Goal: Task Accomplishment & Management: Manage account settings

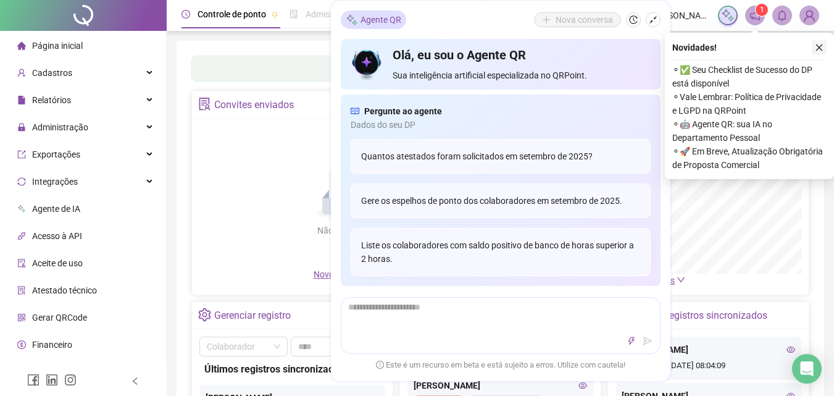
click at [818, 45] on icon "close" at bounding box center [818, 47] width 9 height 9
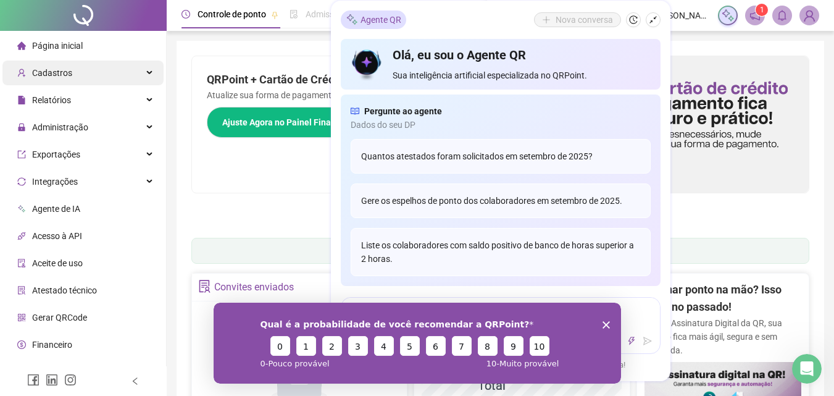
click at [125, 75] on div "Cadastros" at bounding box center [82, 72] width 161 height 25
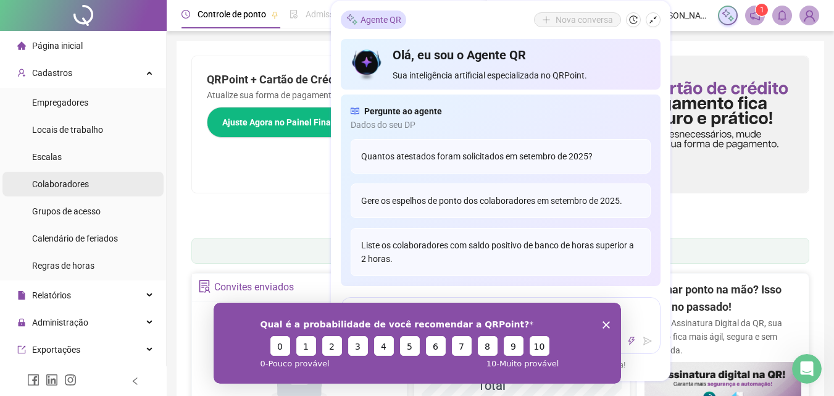
click at [89, 185] on li "Colaboradores" at bounding box center [82, 184] width 161 height 25
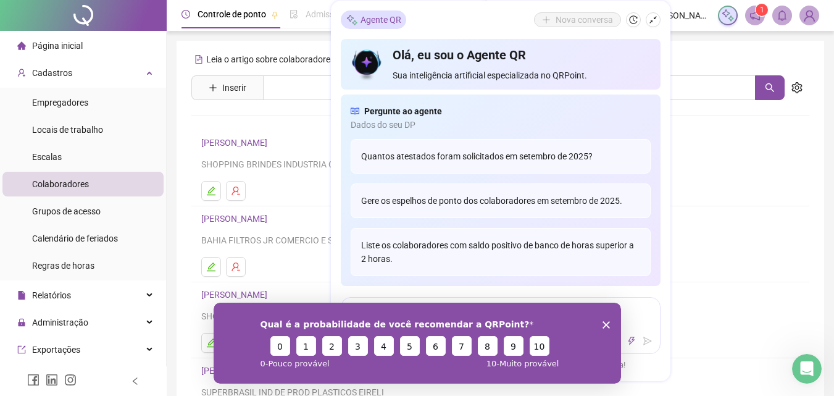
click at [605, 324] on polygon "Encerrar pesquisa" at bounding box center [605, 323] width 7 height 7
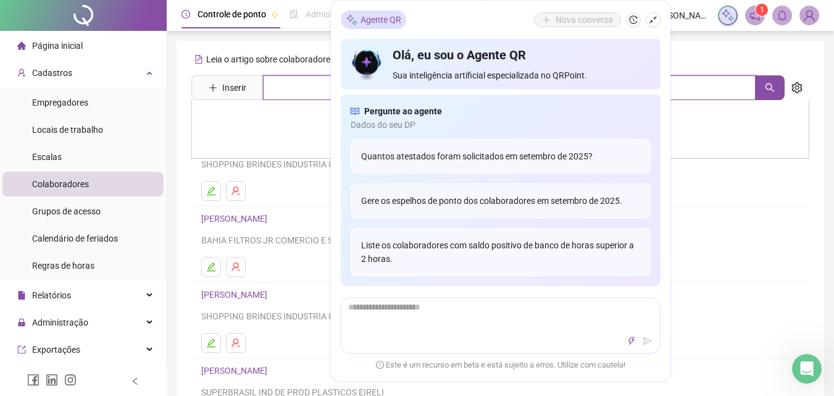
click at [295, 93] on input "text" at bounding box center [509, 87] width 492 height 25
click at [466, 162] on div "Quantos atestados foram solicitados em setembro de 2025?" at bounding box center [500, 156] width 300 height 35
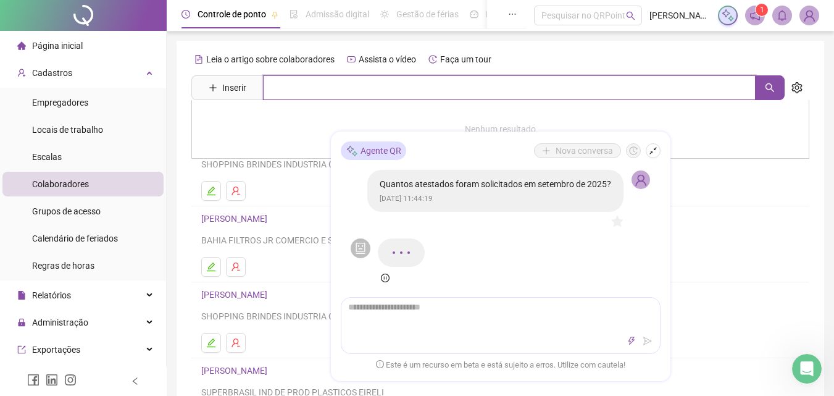
click at [304, 86] on input "text" at bounding box center [509, 87] width 492 height 25
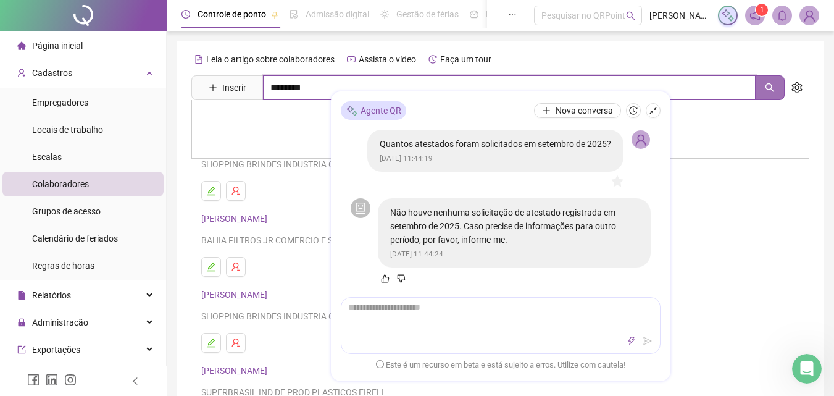
click at [769, 88] on icon "search" at bounding box center [769, 88] width 10 height 10
type input "********"
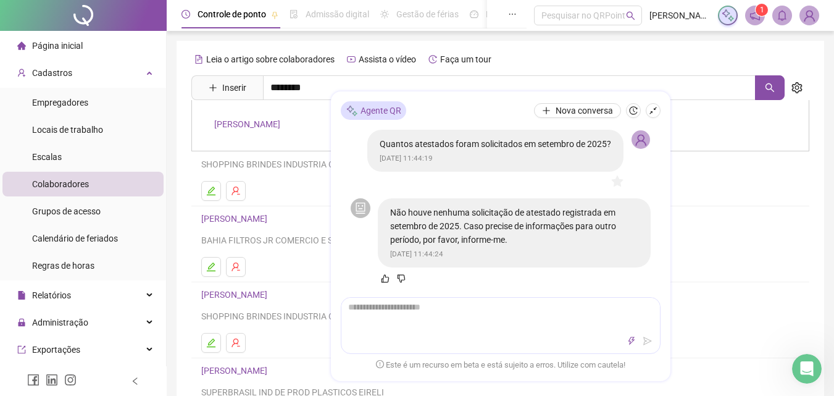
click at [280, 119] on link "[PERSON_NAME]" at bounding box center [247, 124] width 66 height 10
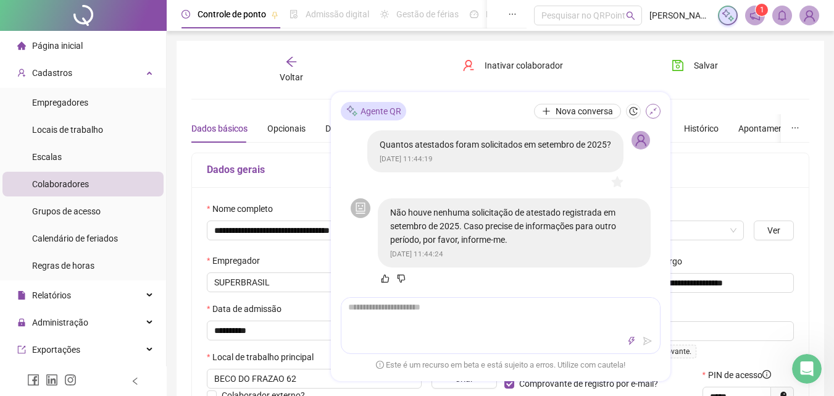
click at [653, 113] on icon "shrink" at bounding box center [652, 110] width 9 height 9
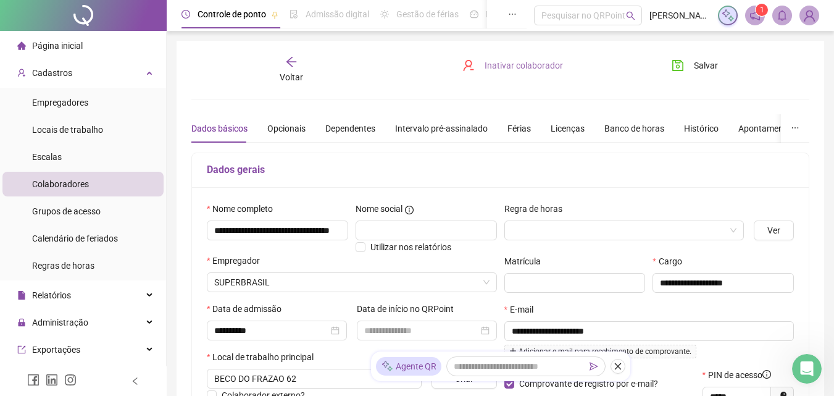
click at [537, 70] on span "Inativar colaborador" at bounding box center [523, 66] width 78 height 14
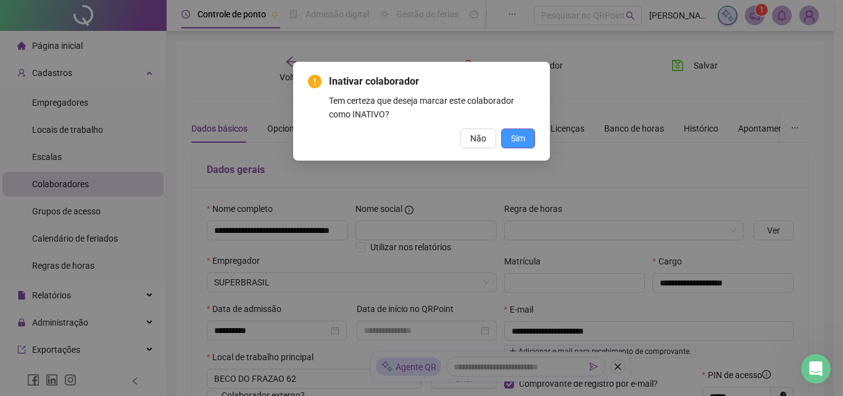
click at [517, 144] on span "Sim" at bounding box center [518, 138] width 14 height 14
